Goal: Task Accomplishment & Management: Complete application form

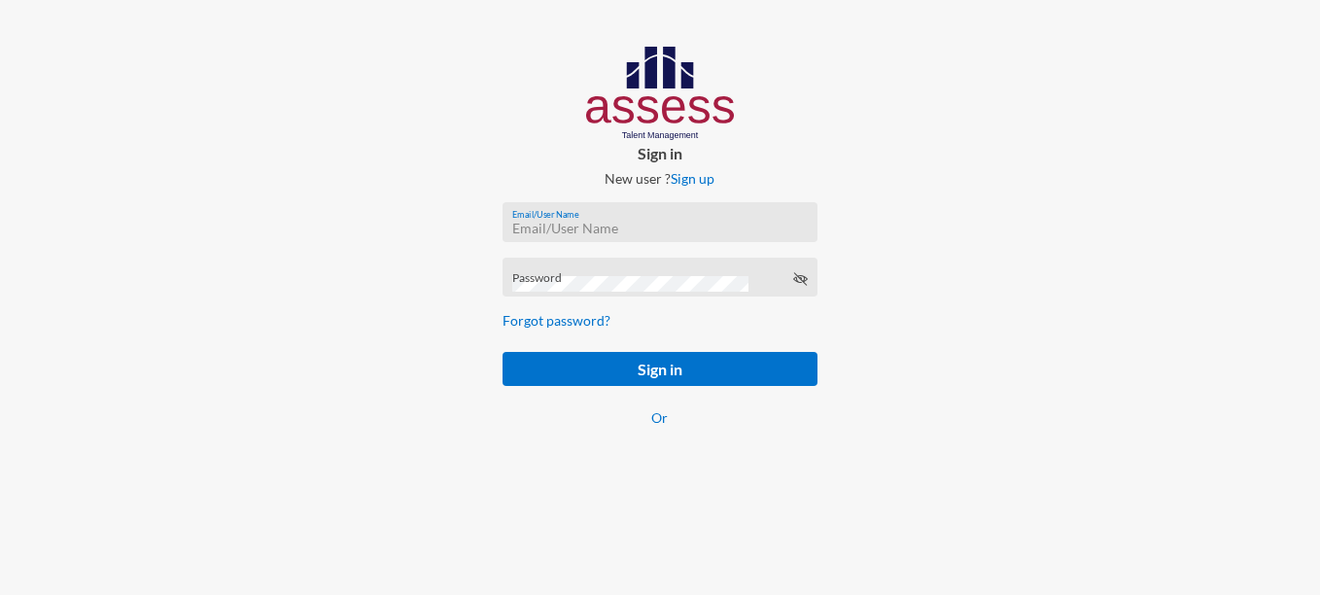
click at [582, 225] on input "Email/User Name" at bounding box center [660, 229] width 296 height 16
paste input "mhspl17824"
type input "mhspl17824"
click at [380, 299] on div at bounding box center [220, 255] width 440 height 511
click at [565, 275] on div "Password" at bounding box center [660, 281] width 296 height 29
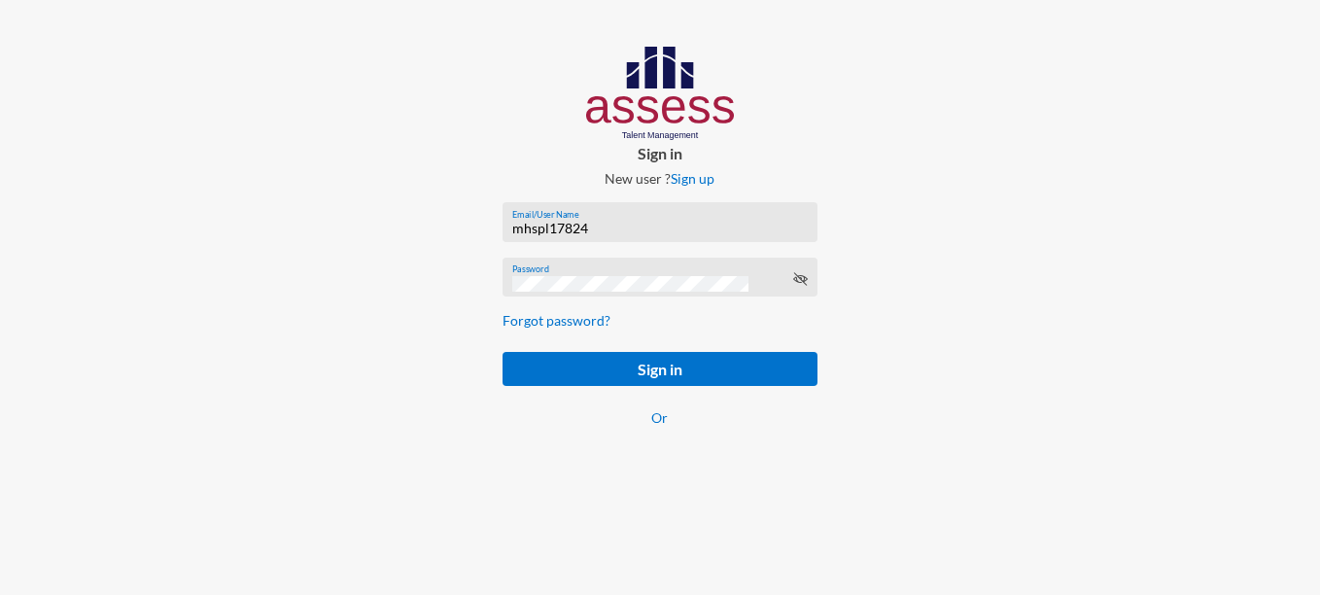
click at [1048, 262] on div at bounding box center [1100, 255] width 440 height 511
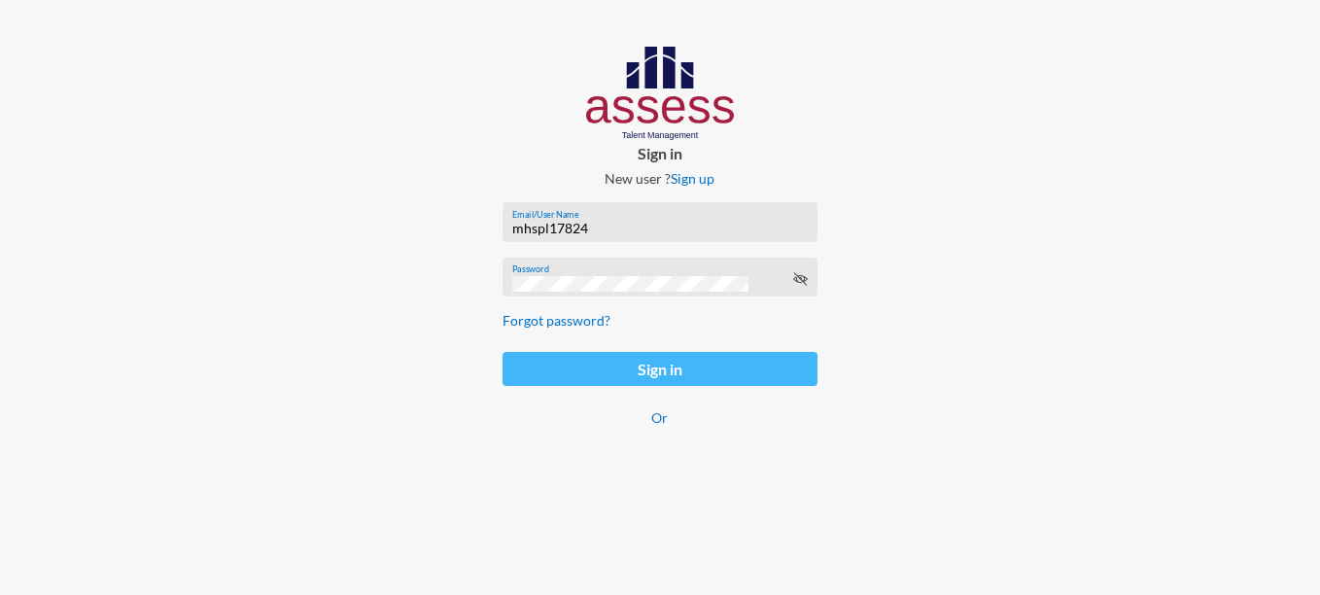
click at [736, 370] on button "Sign in" at bounding box center [661, 369] width 316 height 34
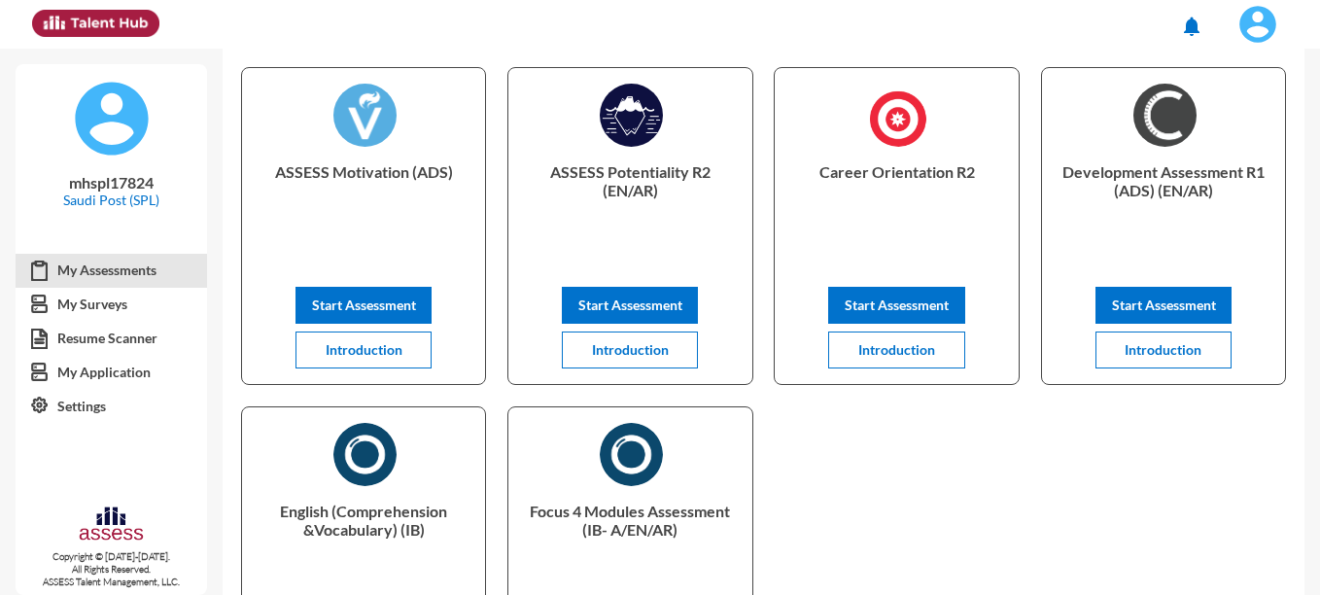
scroll to position [108, 0]
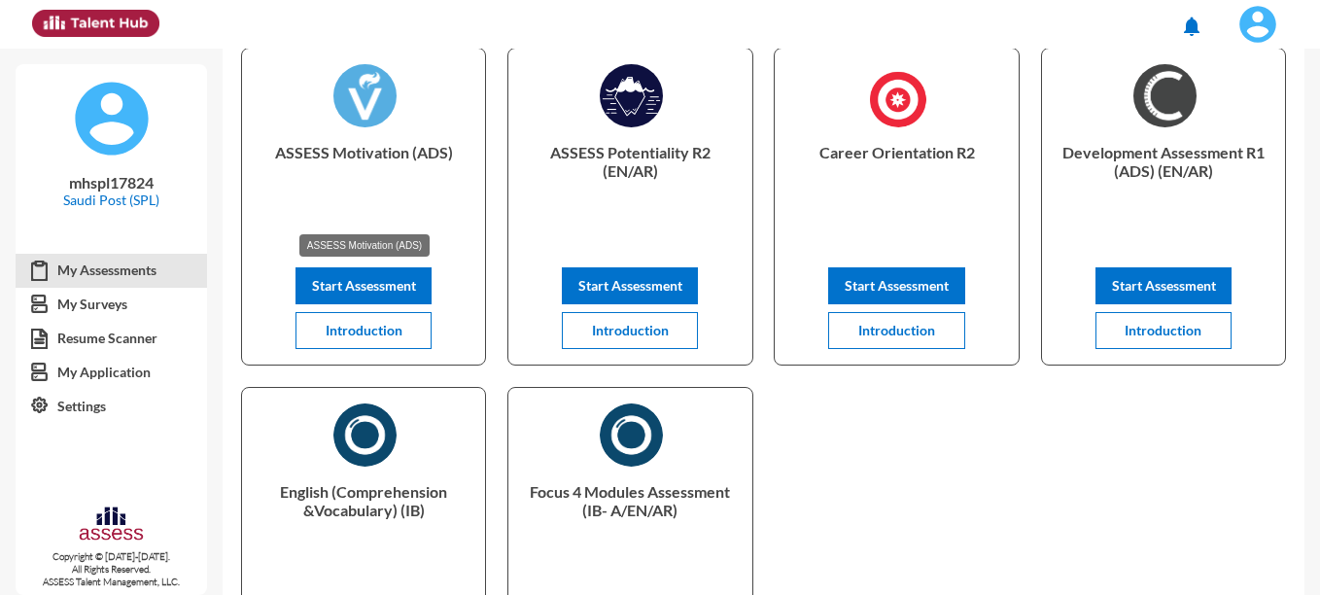
click at [425, 153] on p "ASSESS Motivation (ADS)" at bounding box center [364, 182] width 212 height 78
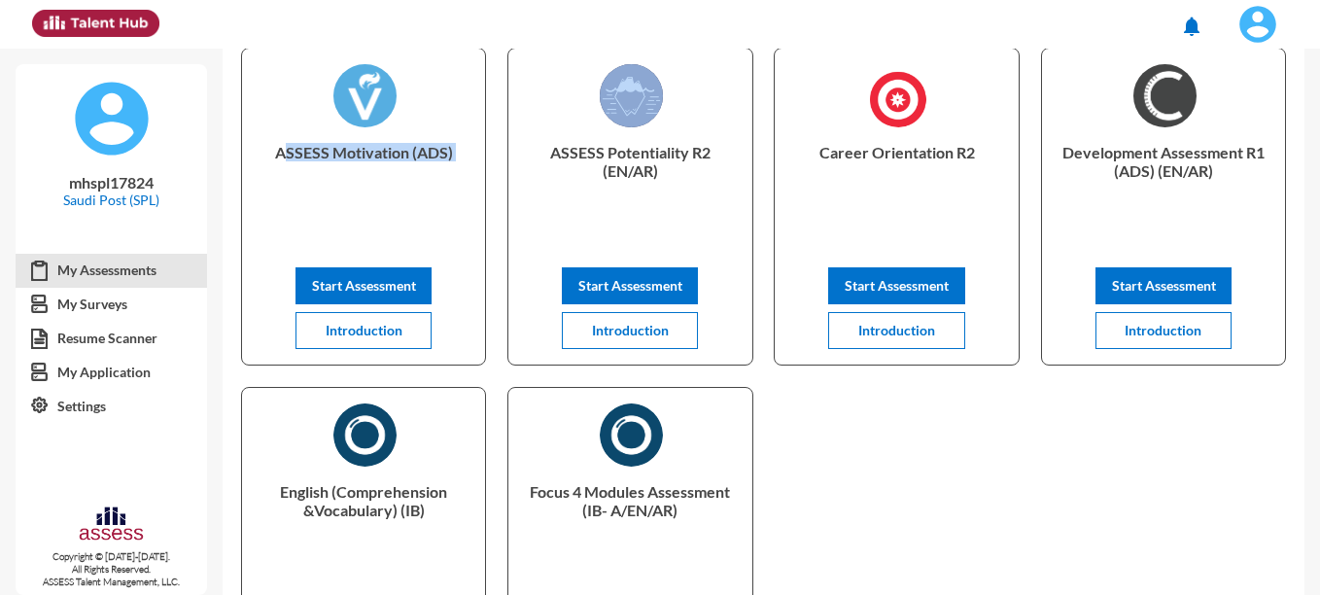
copy div "ASSESS Motivation (ADS) Start Assessment Introduction"
click at [341, 293] on span "Start Assessment" at bounding box center [364, 285] width 104 height 17
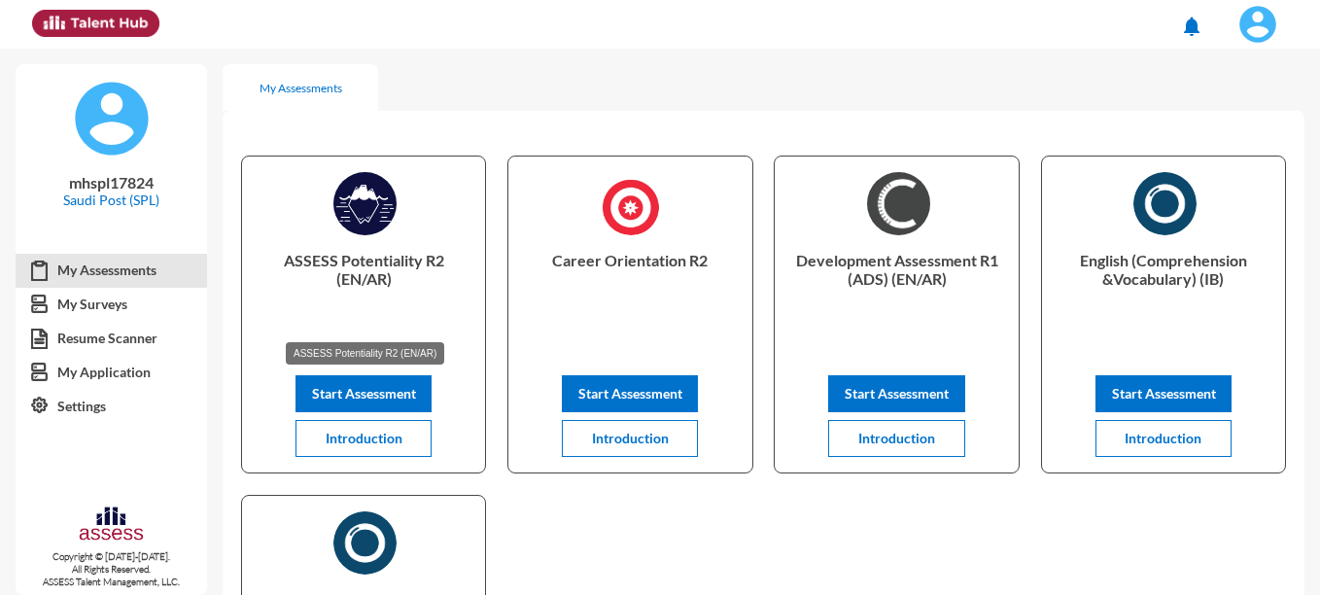
drag, startPoint x: 397, startPoint y: 277, endPoint x: 275, endPoint y: 259, distance: 122.9
click at [275, 259] on p "ASSESS Potentiality R2 (EN/AR)" at bounding box center [364, 290] width 212 height 78
copy p "ASSESS Potentiality R2 (EN/AR)"
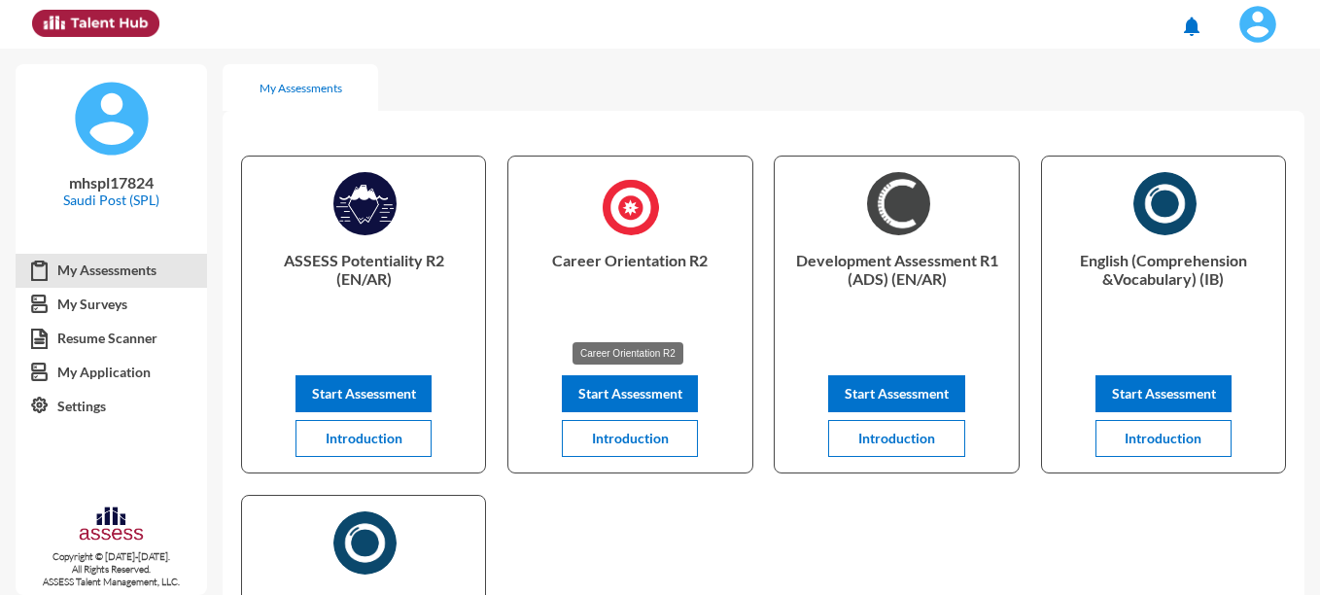
drag, startPoint x: 709, startPoint y: 258, endPoint x: 550, endPoint y: 261, distance: 158.5
click at [550, 261] on p "Career Orientation R2" at bounding box center [630, 290] width 212 height 78
copy p "Career Orientation R2"
click at [672, 485] on div "ASSESS Potentiality R2 (EN/AR) Start Assessment Introduction Career Orientation…" at bounding box center [764, 484] width 1082 height 710
click at [628, 400] on span "Start Assessment" at bounding box center [630, 393] width 104 height 17
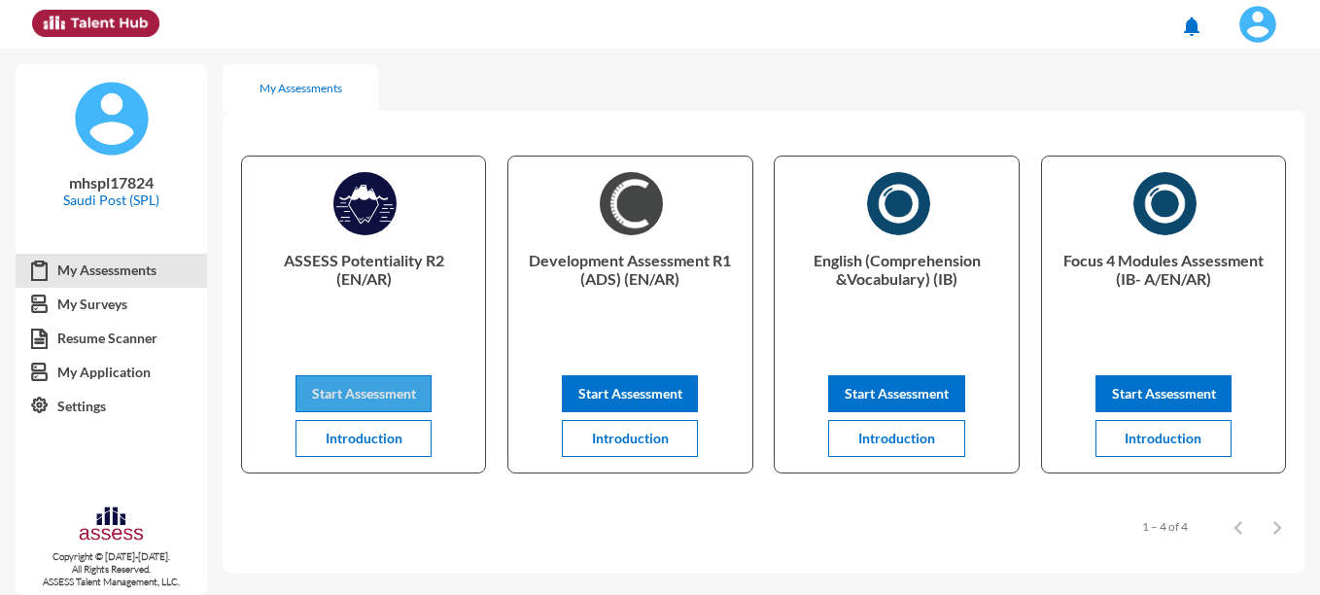
click at [381, 392] on span "Start Assessment" at bounding box center [364, 393] width 104 height 17
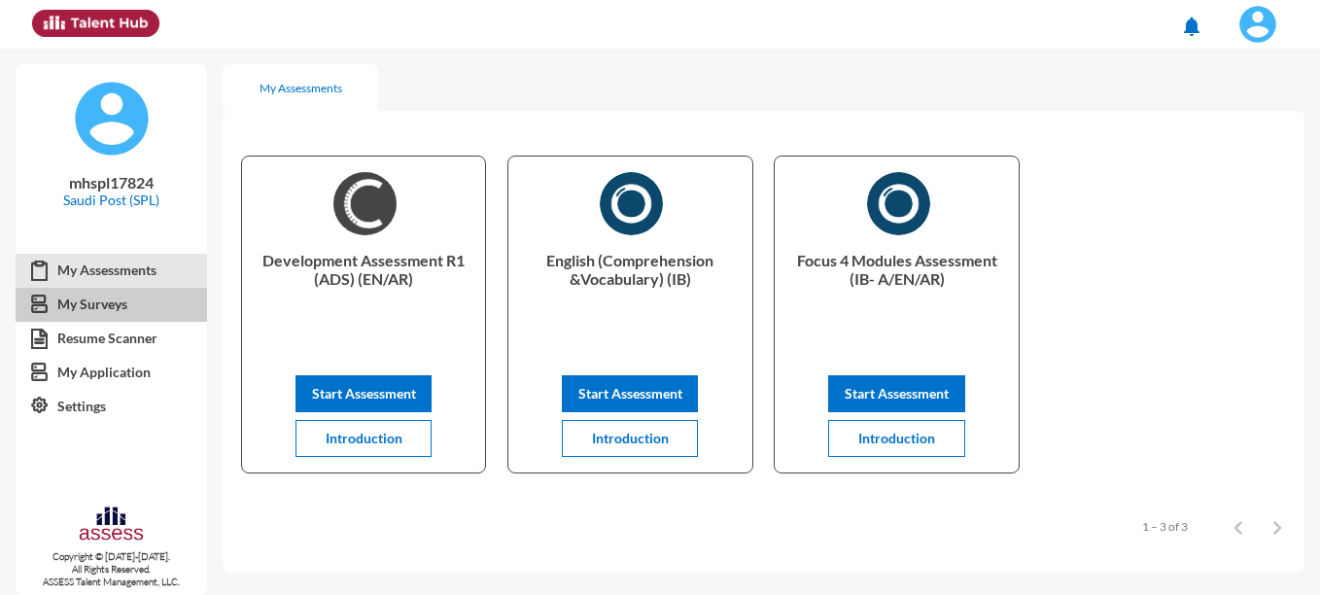
click at [105, 297] on link "My Surveys" at bounding box center [112, 304] width 192 height 35
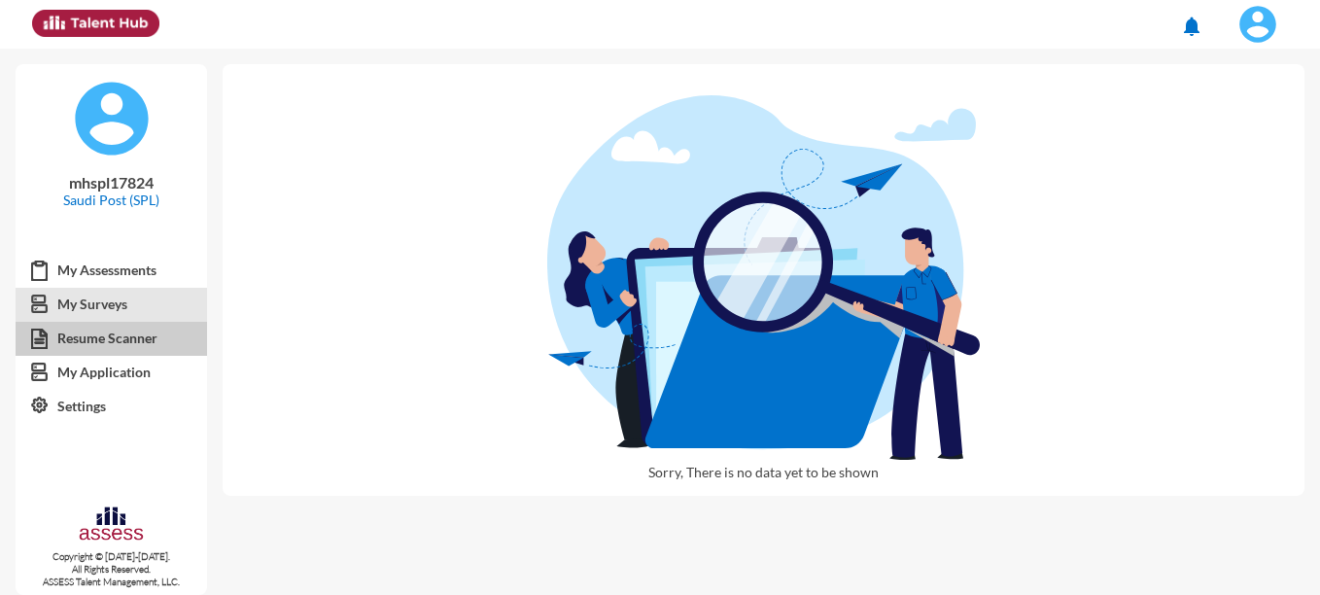
click at [104, 335] on link "Resume Scanner" at bounding box center [112, 338] width 192 height 35
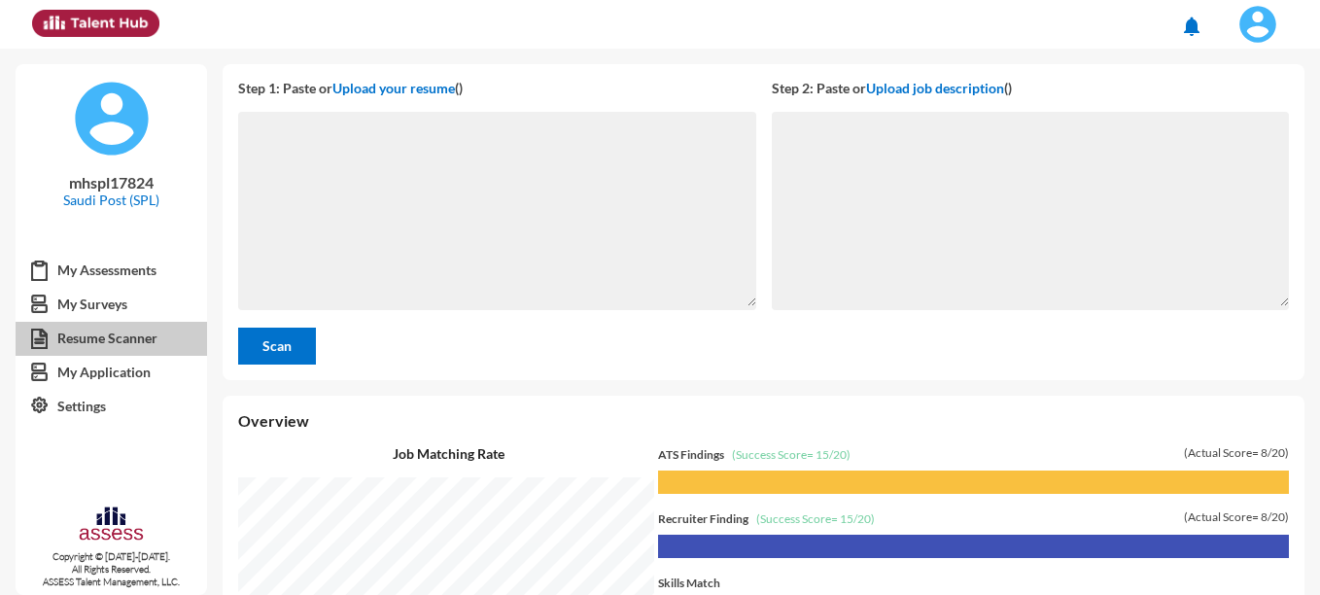
scroll to position [546, 1088]
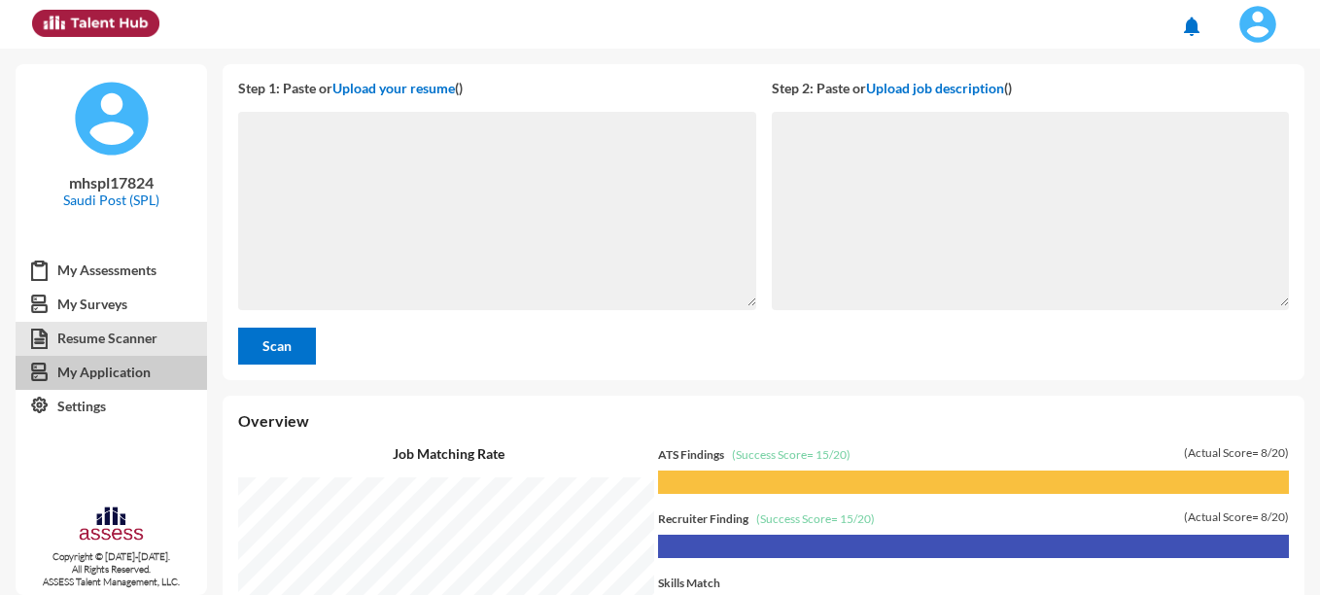
click at [106, 379] on link "My Application" at bounding box center [112, 372] width 192 height 35
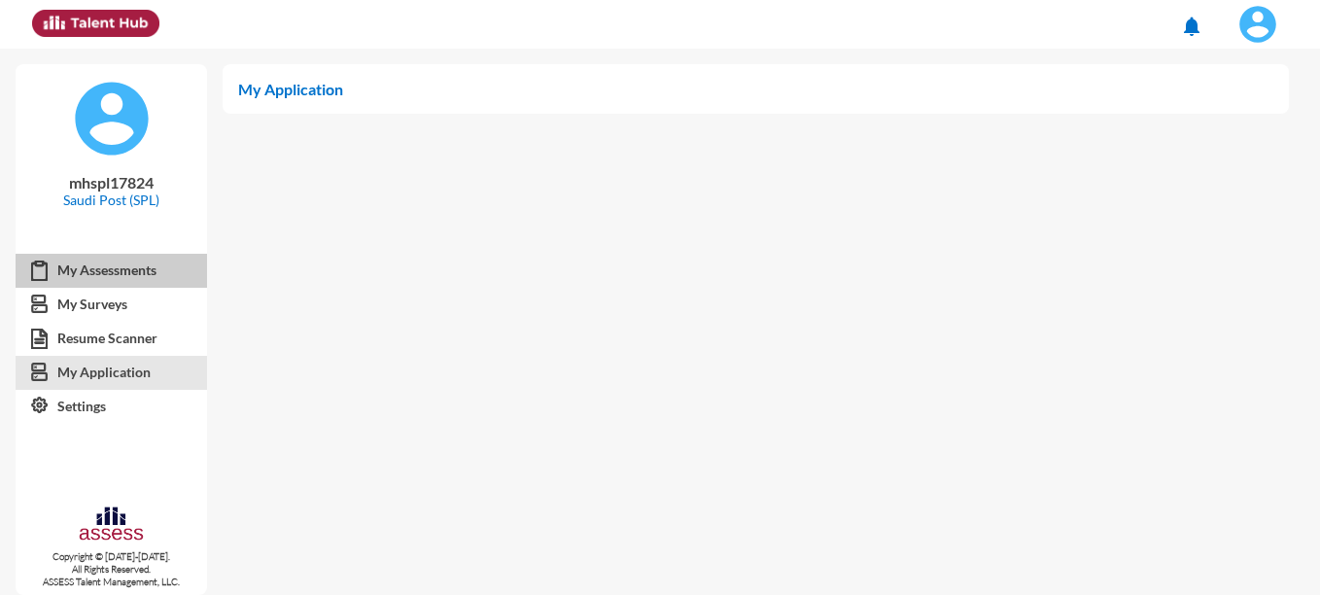
click at [104, 272] on link "My Assessments" at bounding box center [112, 270] width 192 height 35
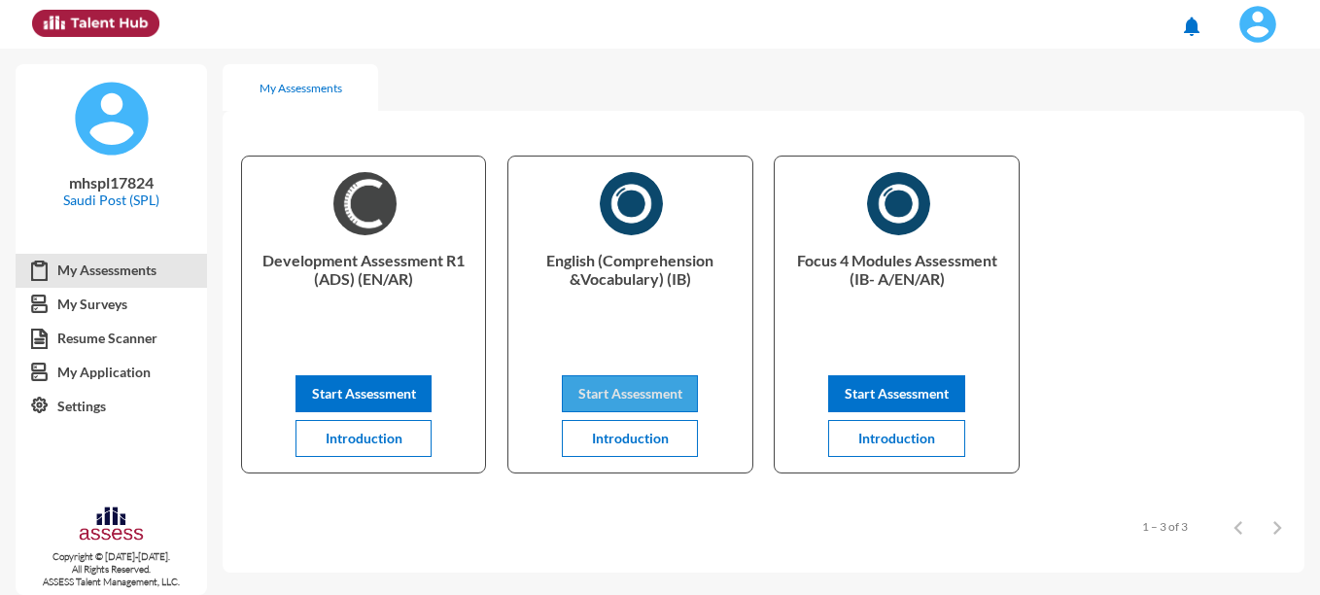
click at [670, 401] on button "Start Assessment" at bounding box center [630, 393] width 136 height 37
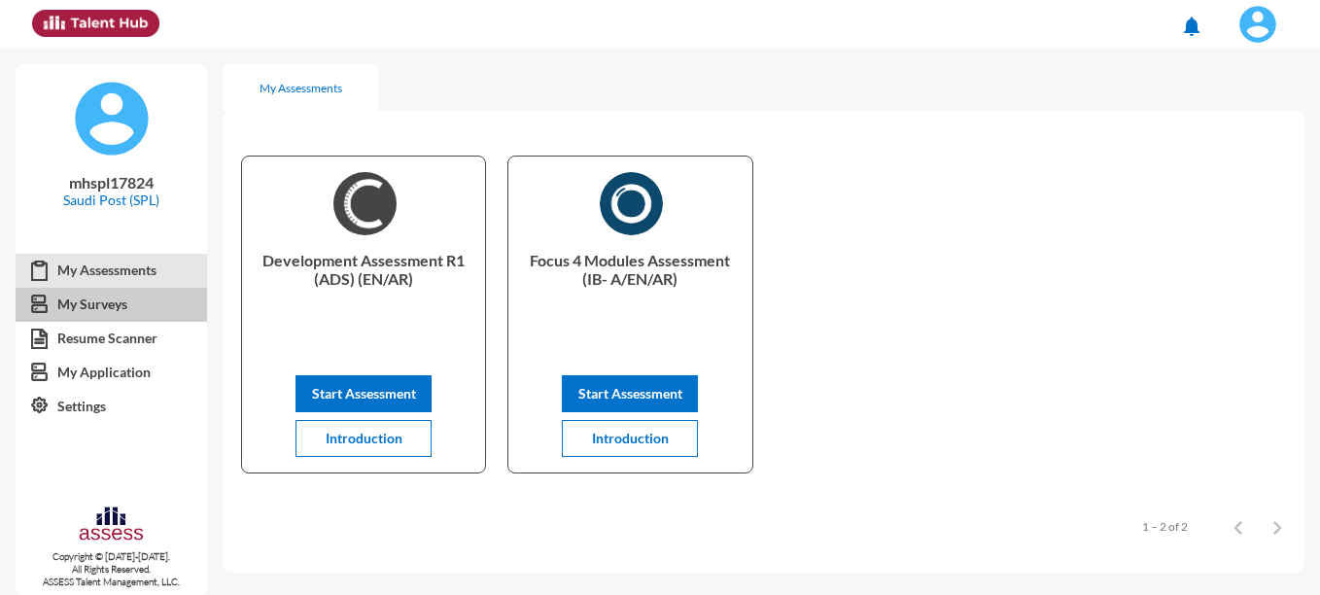
click at [76, 314] on link "My Surveys" at bounding box center [112, 304] width 192 height 35
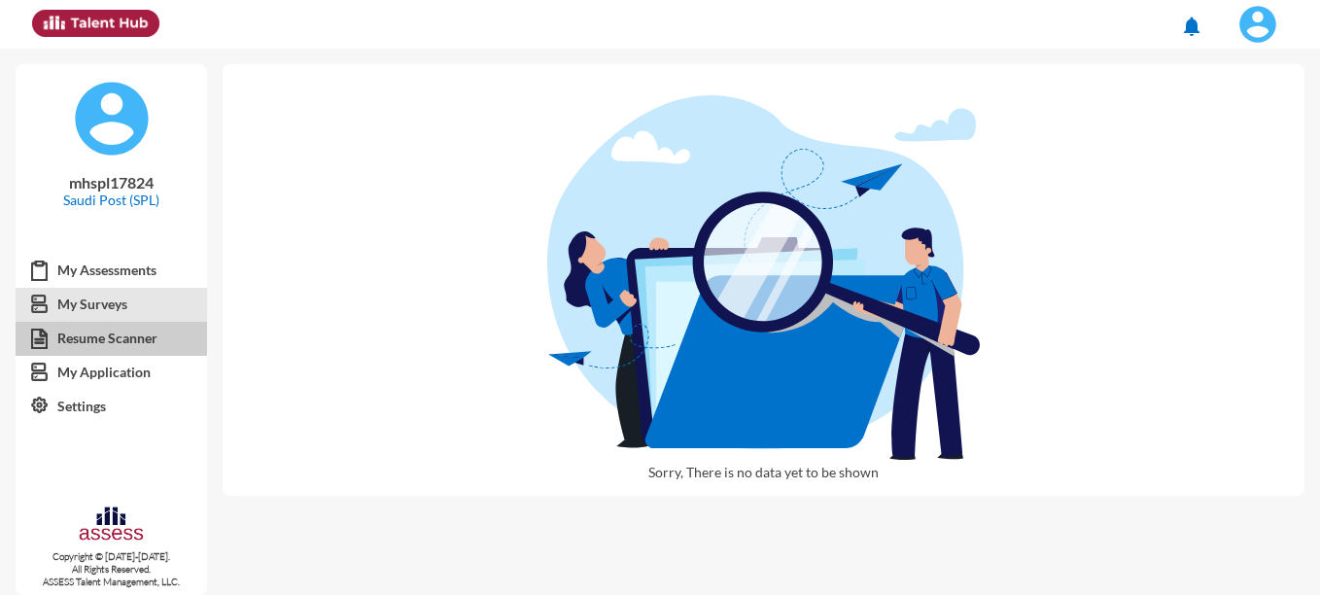
click at [84, 332] on link "Resume Scanner" at bounding box center [112, 338] width 192 height 35
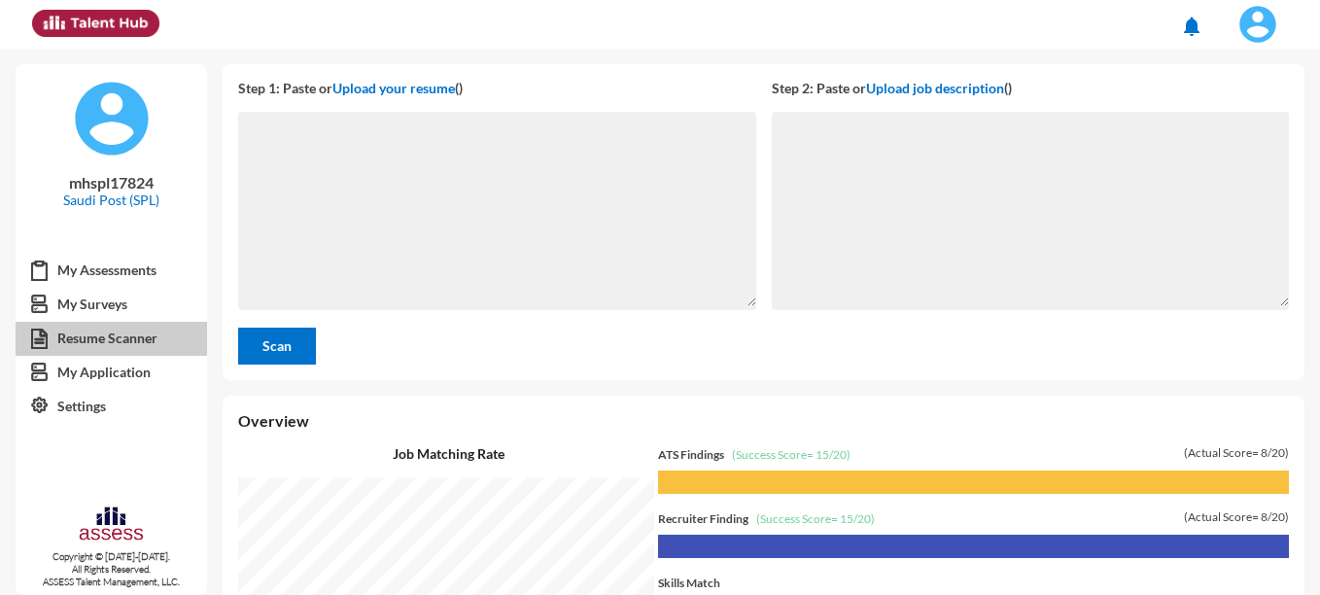
scroll to position [546, 1088]
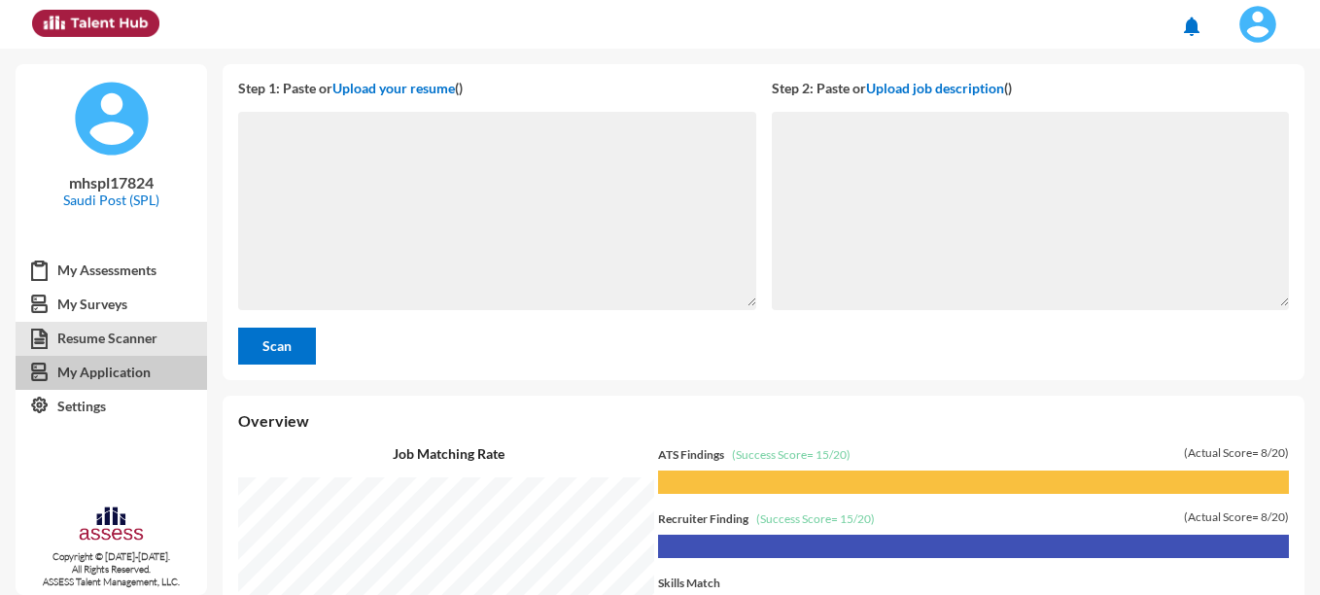
click at [93, 365] on link "My Application" at bounding box center [112, 372] width 192 height 35
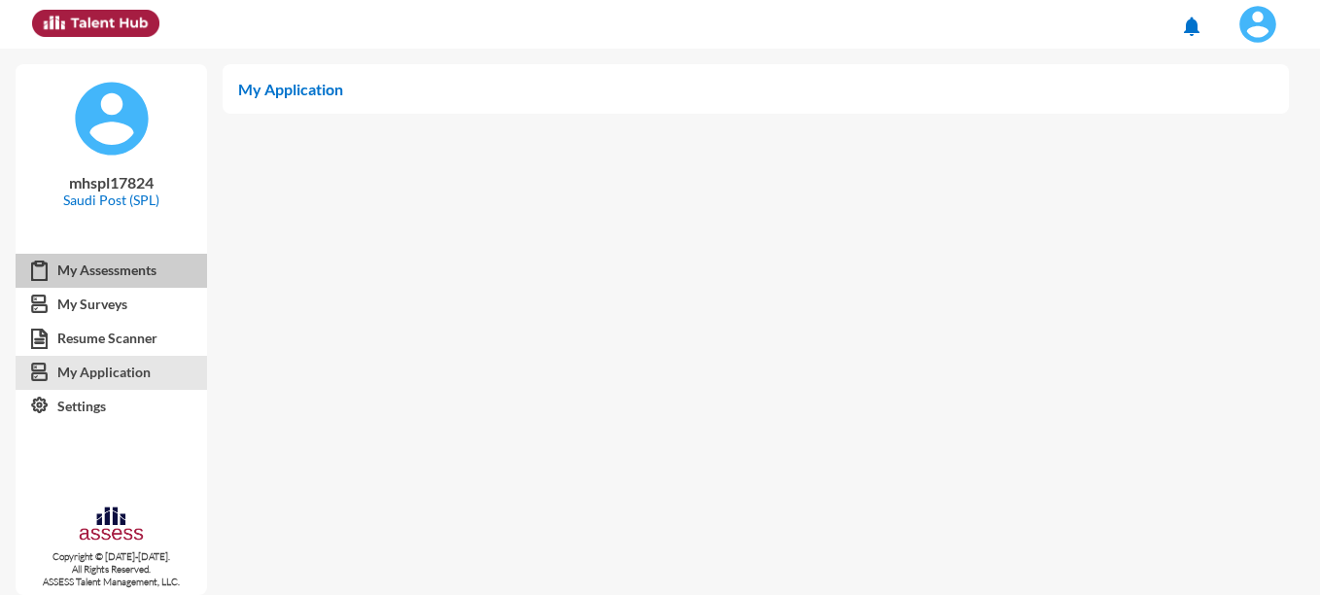
click at [96, 282] on link "My Assessments" at bounding box center [112, 270] width 192 height 35
